Goal: Information Seeking & Learning: Learn about a topic

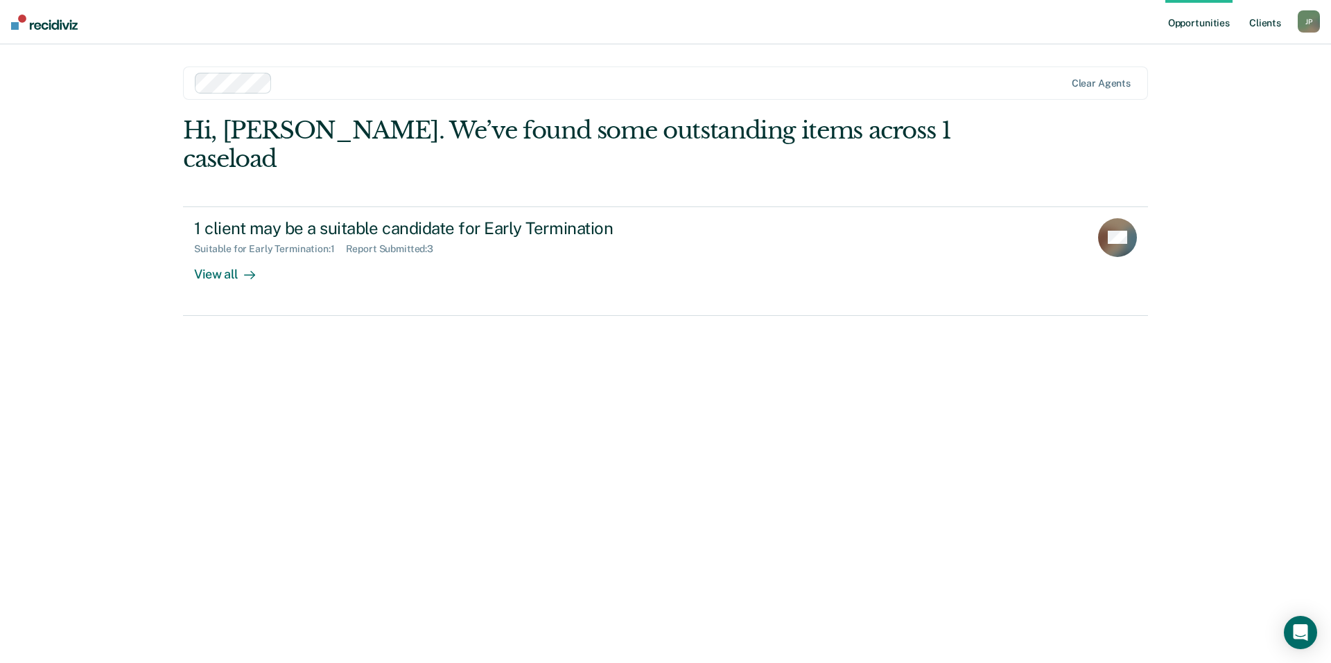
click at [1265, 24] on link "Client s" at bounding box center [1264, 22] width 37 height 44
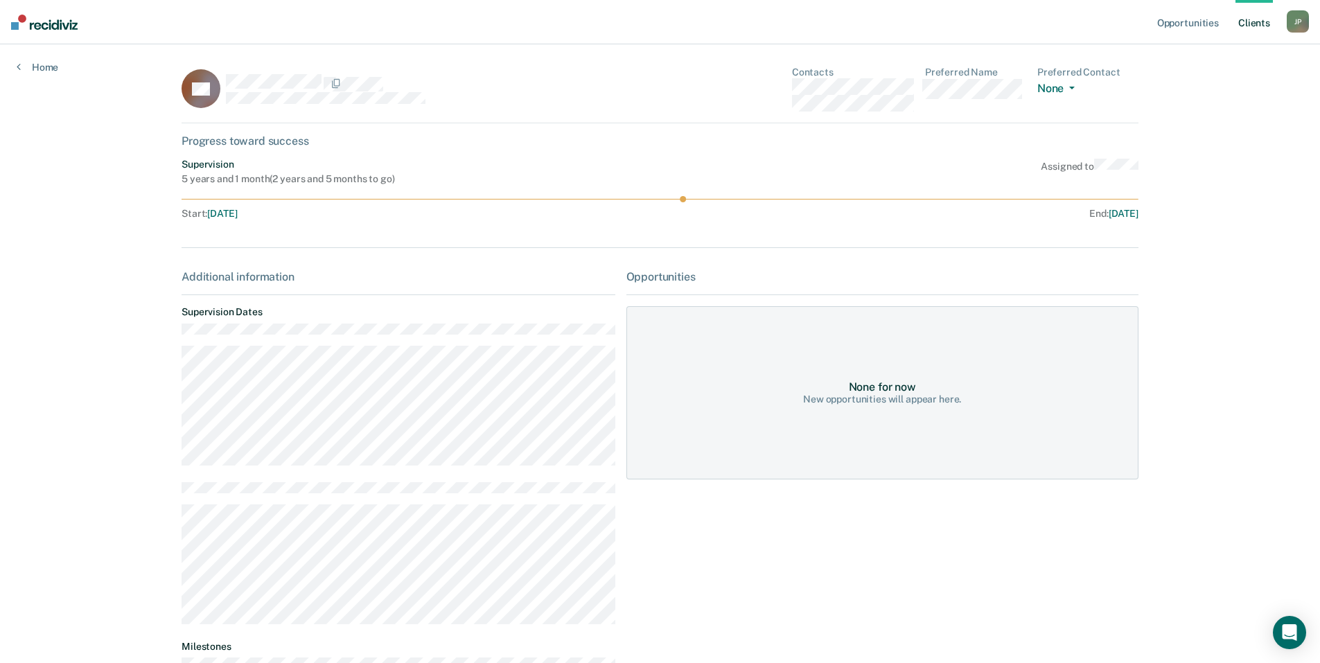
click at [1262, 25] on link "Client s" at bounding box center [1254, 22] width 37 height 44
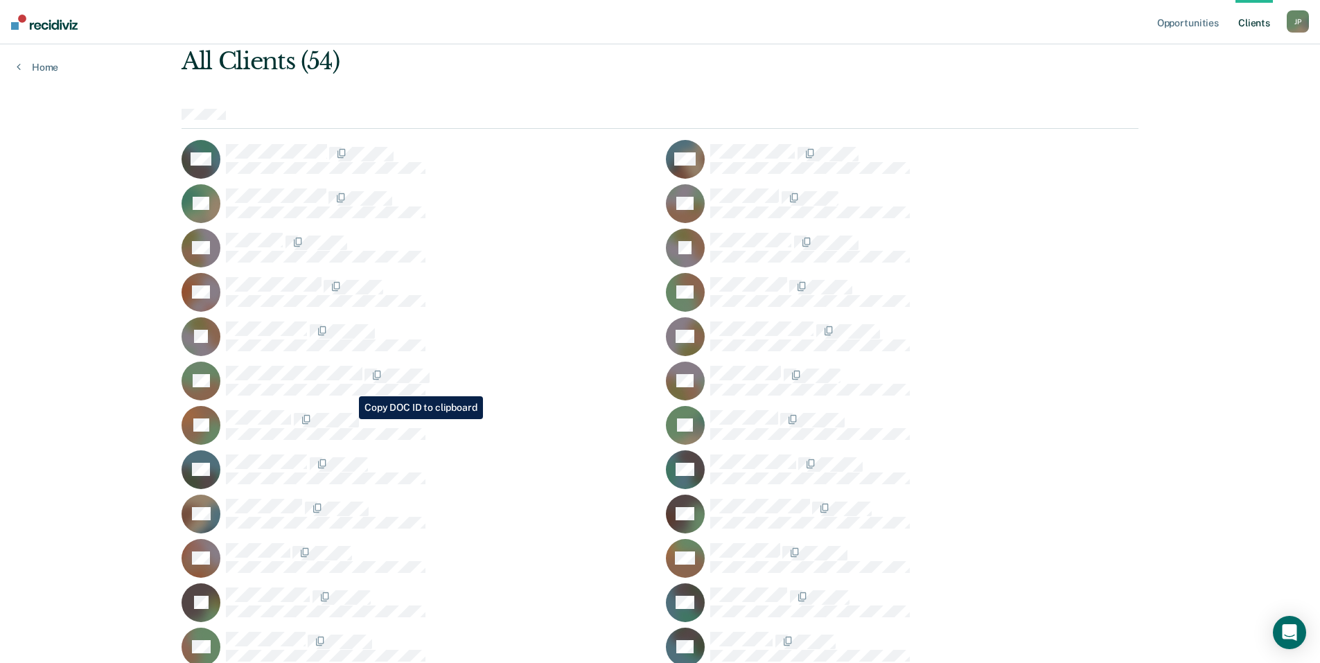
scroll to position [139, 0]
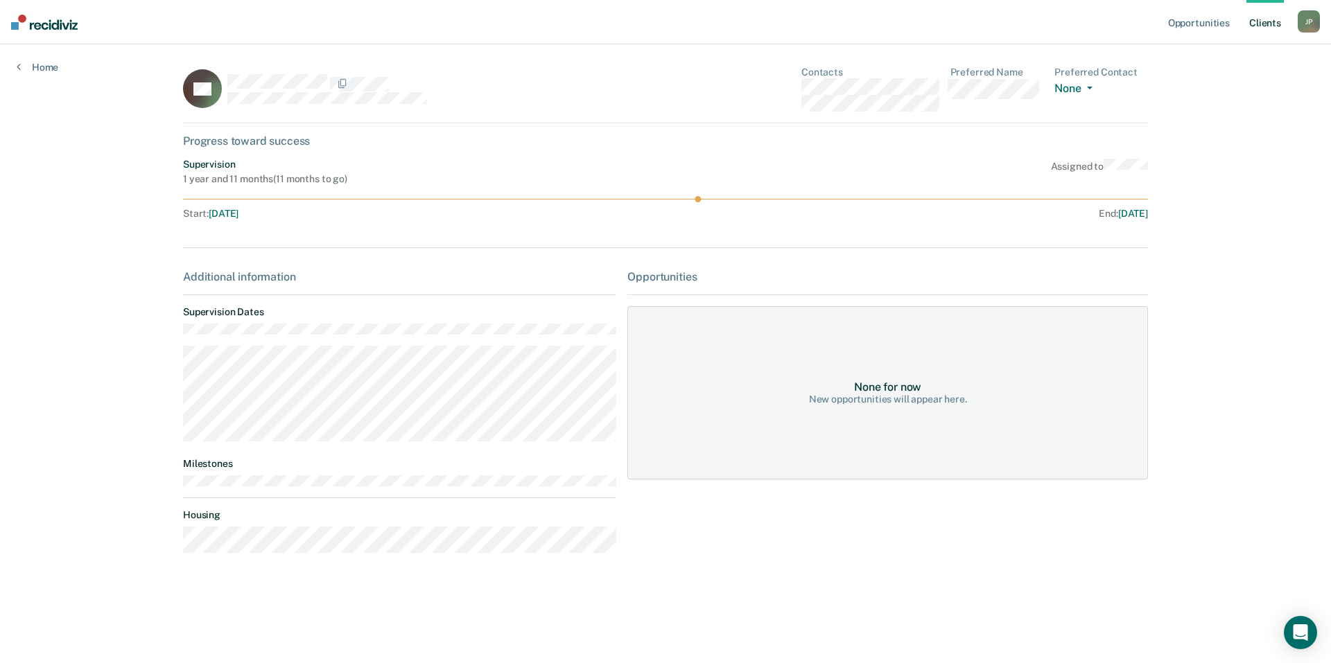
click at [1264, 20] on link "Client s" at bounding box center [1264, 22] width 37 height 44
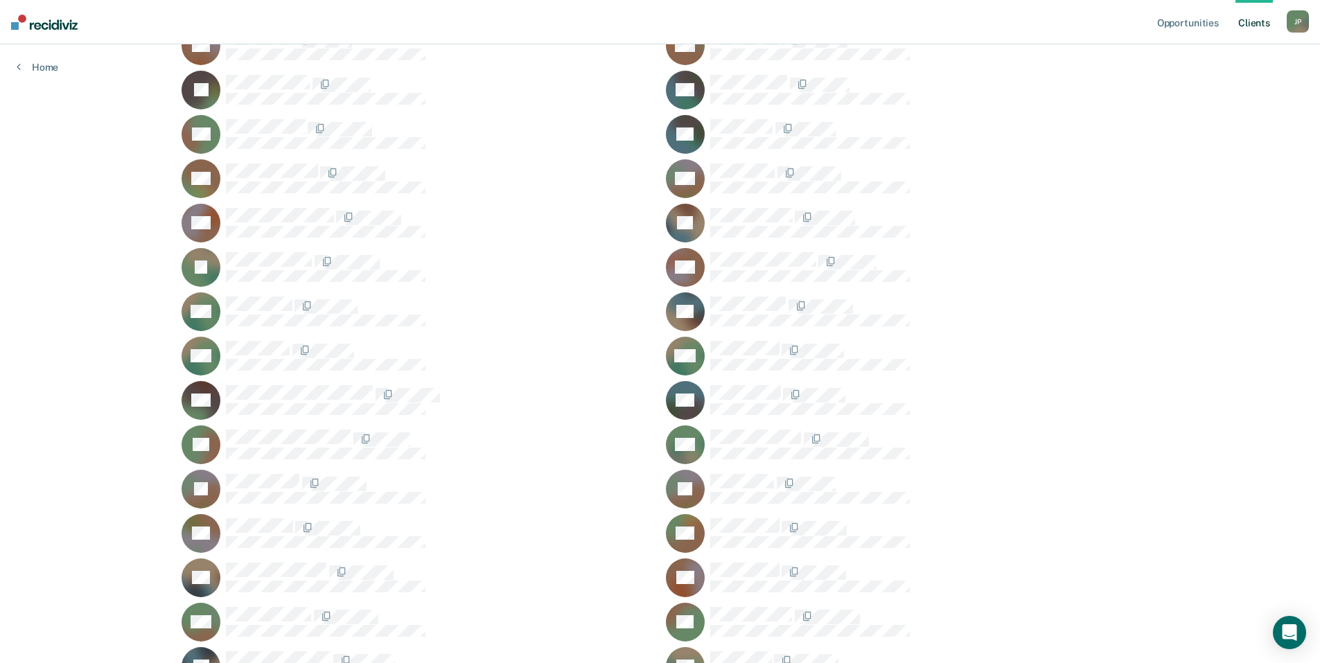
scroll to position [624, 0]
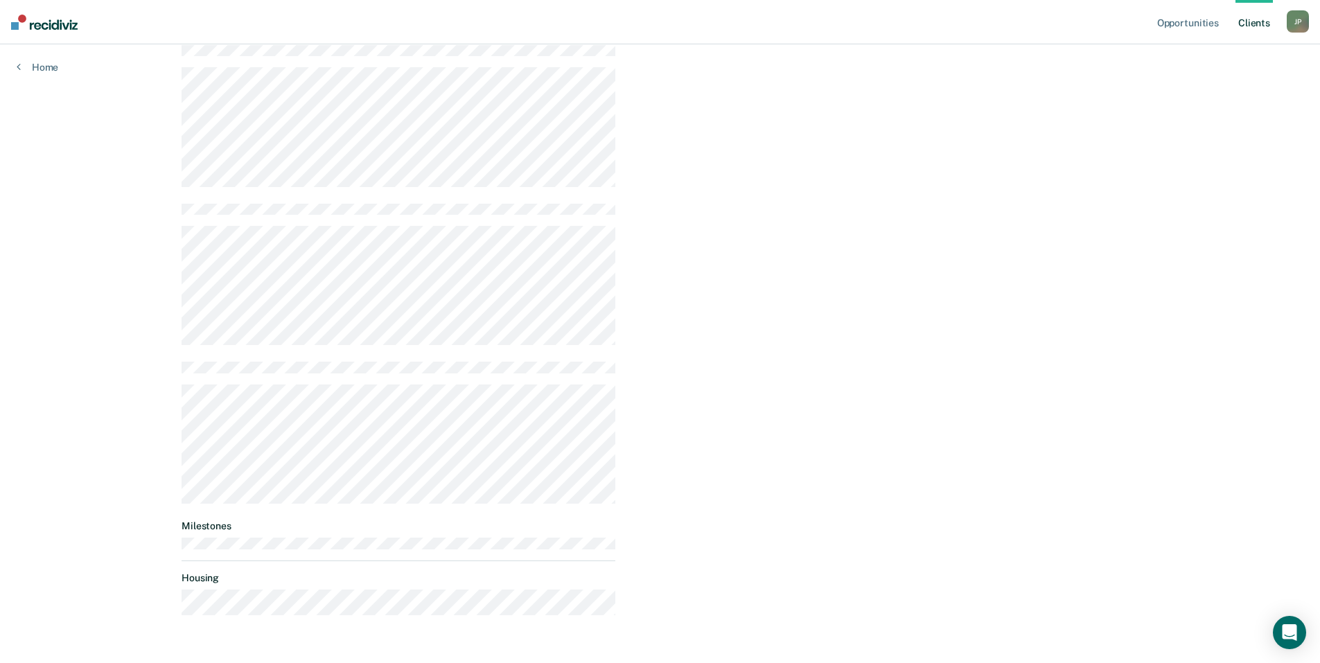
scroll to position [633, 0]
